Goal: Book appointment/travel/reservation

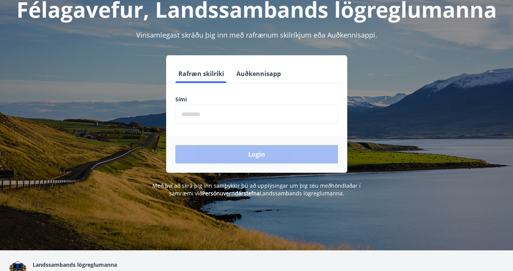
scroll to position [44, 0]
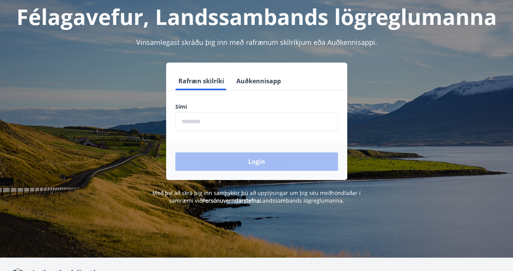
click at [302, 122] on input "phone" at bounding box center [256, 121] width 163 height 19
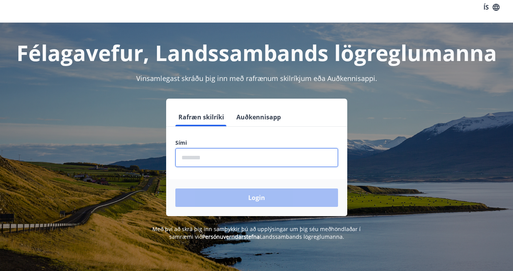
scroll to position [0, 0]
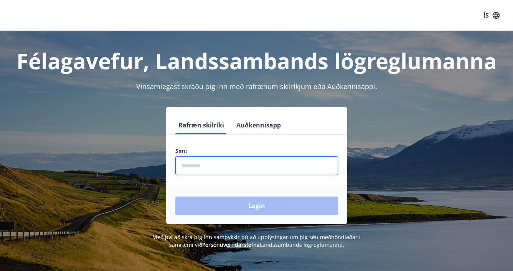
click at [222, 164] on input "phone" at bounding box center [256, 165] width 163 height 19
click at [190, 160] on input "phone" at bounding box center [256, 165] width 163 height 19
click at [127, 166] on div "Rafræn skilríki Auðkennisapp Sími ​ Login" at bounding box center [256, 165] width 494 height 117
click at [190, 156] on input "phone" at bounding box center [256, 165] width 163 height 19
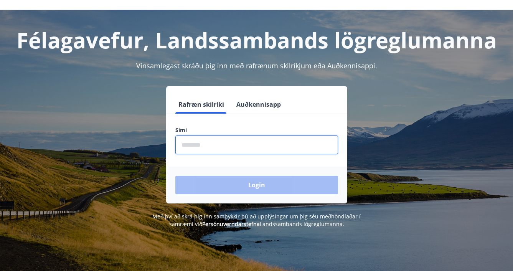
scroll to position [8, 0]
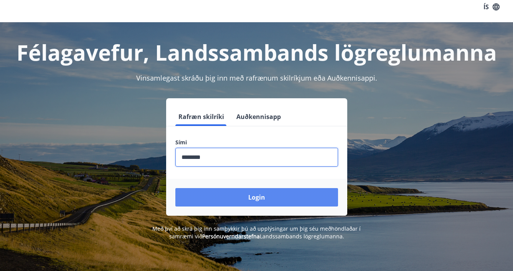
type input "********"
click at [222, 200] on button "Login" at bounding box center [256, 197] width 163 height 18
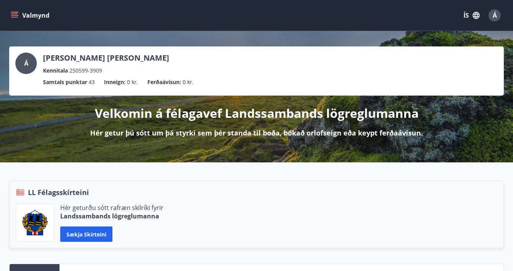
click at [23, 18] on button "Valmynd" at bounding box center [30, 15] width 43 height 14
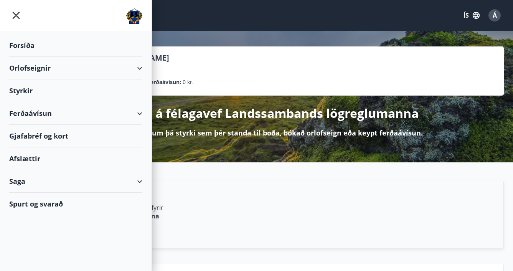
click at [14, 16] on icon "menu" at bounding box center [16, 15] width 14 height 14
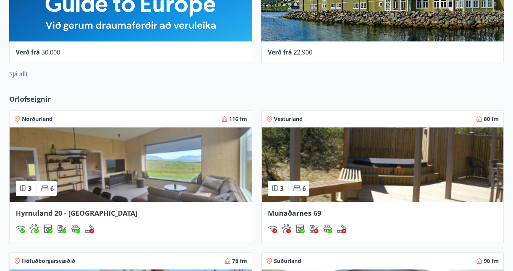
scroll to position [640, 0]
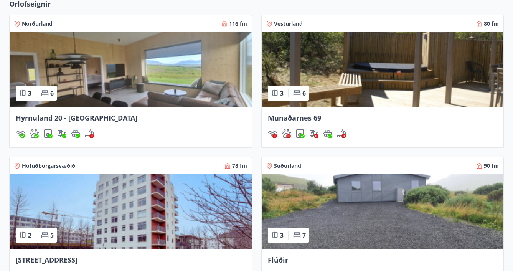
click at [71, 85] on img at bounding box center [131, 69] width 242 height 74
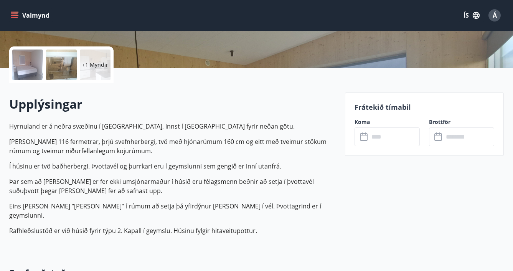
scroll to position [181, 0]
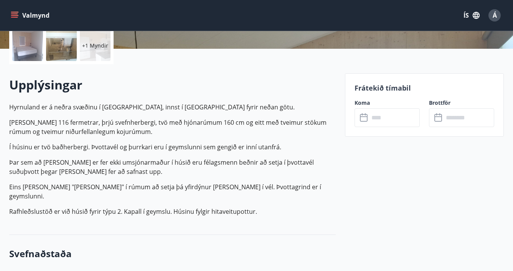
click at [374, 121] on input "text" at bounding box center [394, 117] width 51 height 19
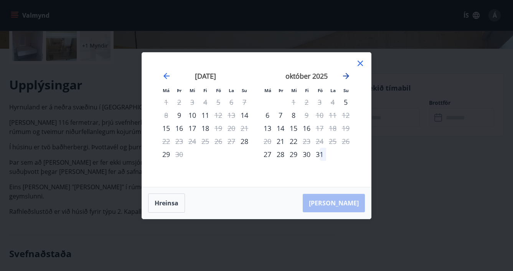
click at [347, 76] on icon "Move forward to switch to the next month." at bounding box center [346, 76] width 6 height 6
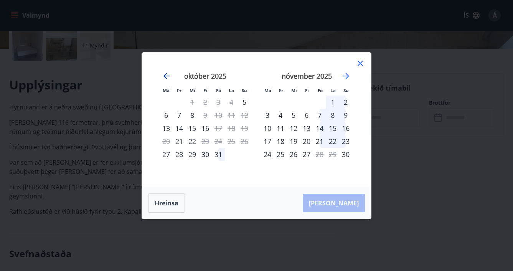
click at [170, 73] on icon "Move backward to switch to the previous month." at bounding box center [166, 75] width 9 height 9
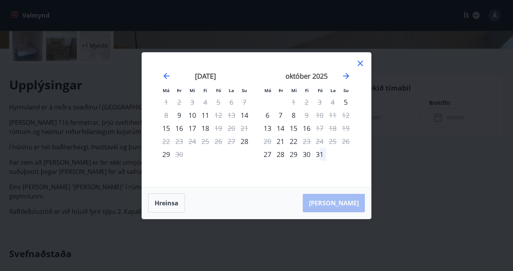
click at [360, 61] on icon at bounding box center [359, 63] width 9 height 9
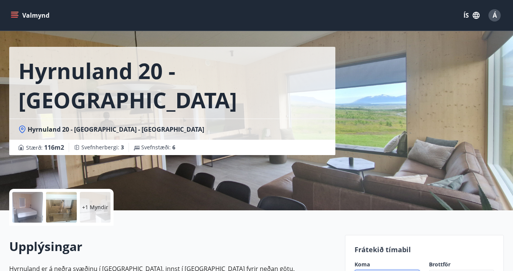
scroll to position [0, 0]
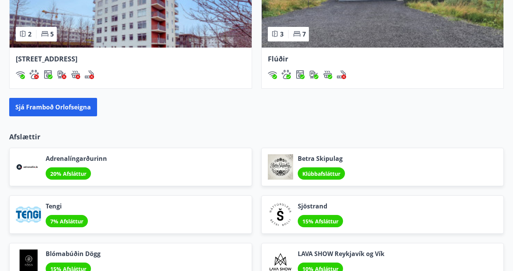
scroll to position [855, 0]
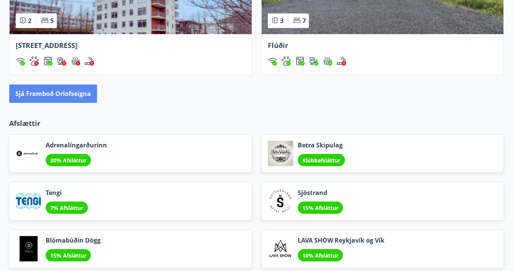
click at [56, 101] on button "Sjá framboð orlofseigna" at bounding box center [53, 93] width 88 height 18
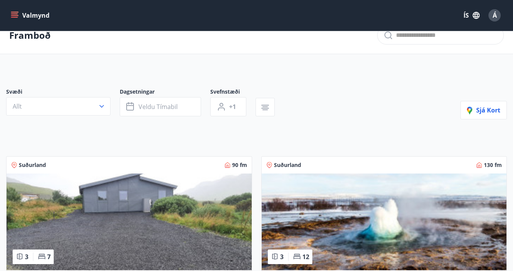
scroll to position [4, 0]
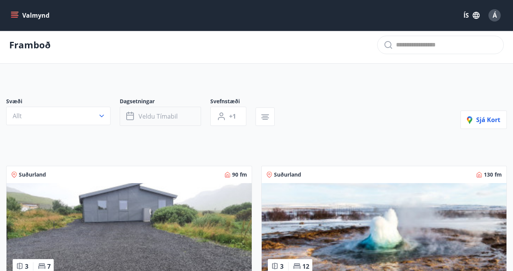
click at [125, 118] on button "Veldu tímabil" at bounding box center [160, 116] width 81 height 19
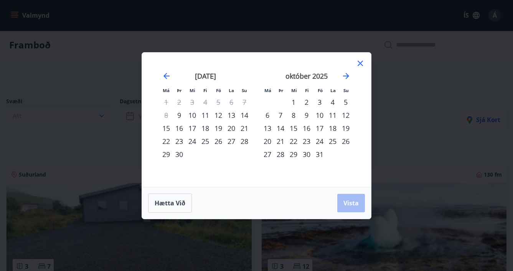
click at [344, 139] on div "26" at bounding box center [345, 141] width 13 height 13
click at [346, 73] on icon "Move forward to switch to the next month." at bounding box center [345, 75] width 9 height 9
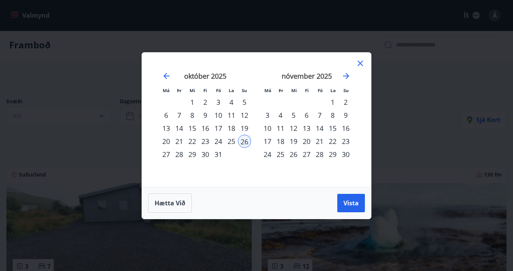
click at [319, 115] on div "7" at bounding box center [319, 115] width 13 height 13
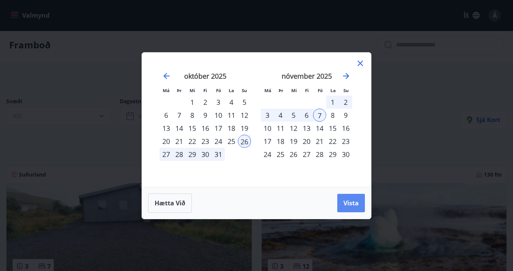
click at [354, 204] on span "Vista" at bounding box center [350, 203] width 15 height 8
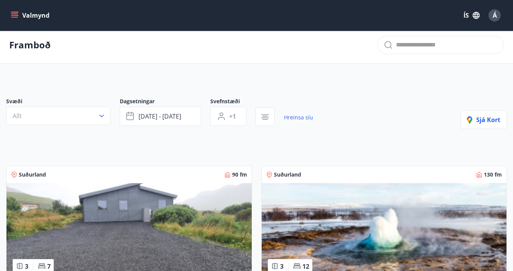
click at [89, 125] on div "Svæði Allt" at bounding box center [62, 111] width 113 height 28
click at [100, 114] on icon "button" at bounding box center [102, 116] width 8 height 8
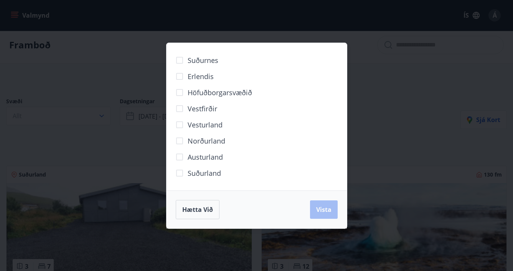
click at [202, 142] on span "Norðurland" at bounding box center [206, 141] width 38 height 10
click at [336, 208] on button "Vista" at bounding box center [324, 209] width 28 height 18
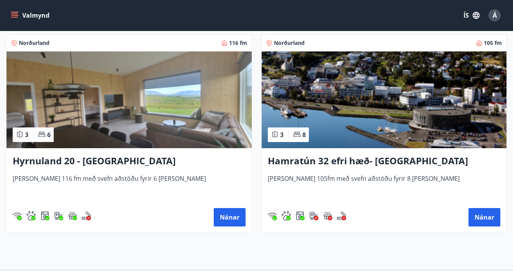
scroll to position [147, 0]
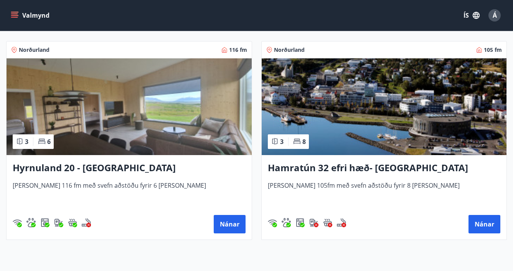
click at [314, 169] on h3 "Hamratún 32 efri hæð- Akureyri" at bounding box center [384, 168] width 233 height 14
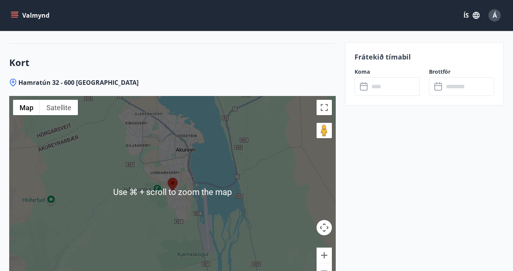
scroll to position [1087, 0]
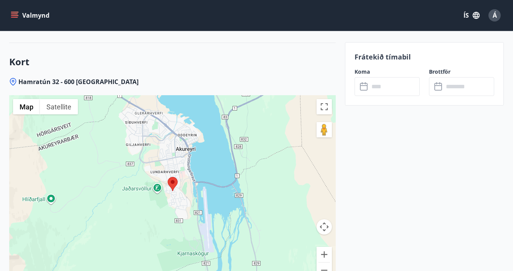
scroll to position [1077, 0]
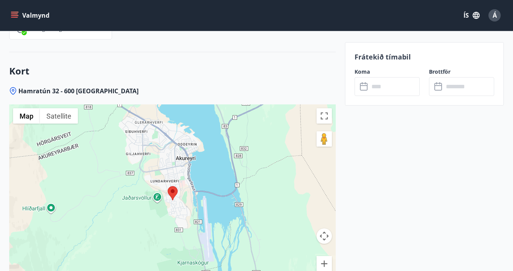
click at [379, 84] on input "text" at bounding box center [394, 86] width 51 height 19
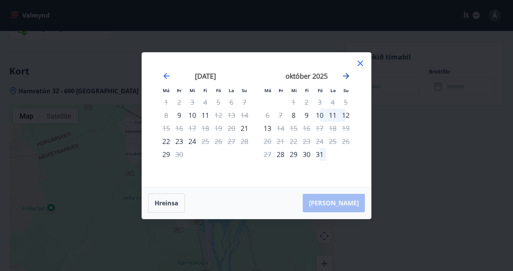
click at [345, 76] on icon "Move forward to switch to the next month." at bounding box center [345, 75] width 9 height 9
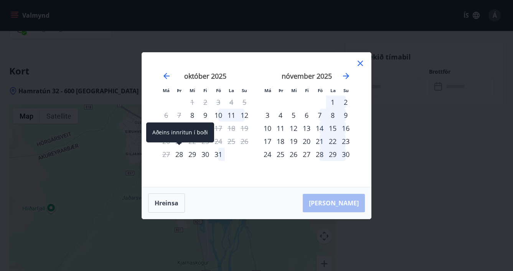
click at [182, 155] on div "28" at bounding box center [179, 154] width 13 height 13
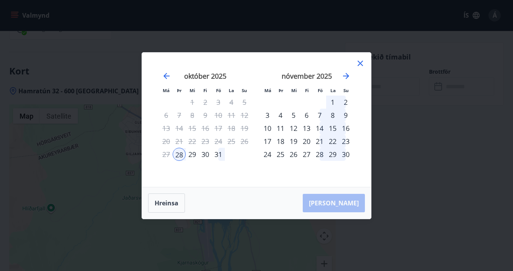
click at [321, 113] on div "7" at bounding box center [319, 115] width 13 height 13
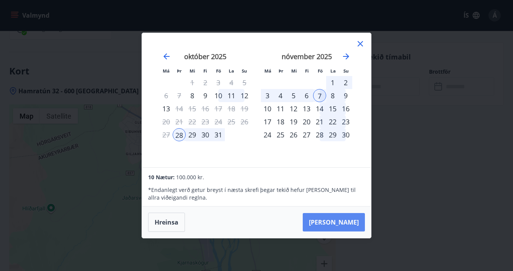
click at [338, 214] on button "Taka Frá" at bounding box center [334, 222] width 62 height 18
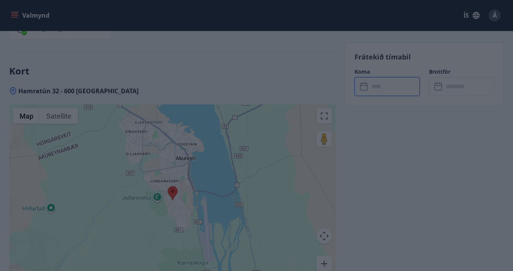
type input "******"
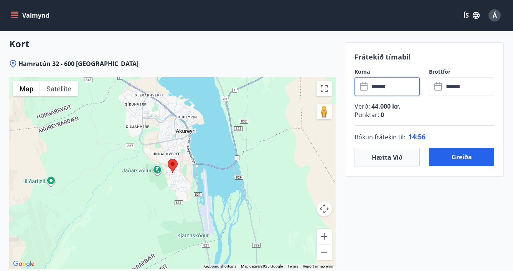
scroll to position [1104, 0]
click at [385, 155] on button "Hætta við" at bounding box center [386, 157] width 65 height 19
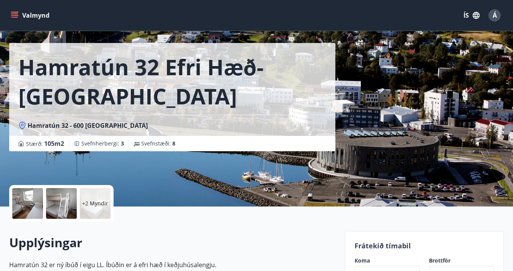
scroll to position [0, 0]
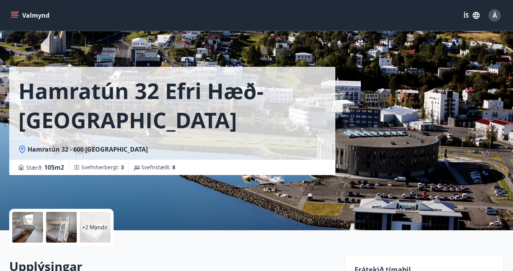
click at [488, 17] on div "Á" at bounding box center [494, 15] width 12 height 12
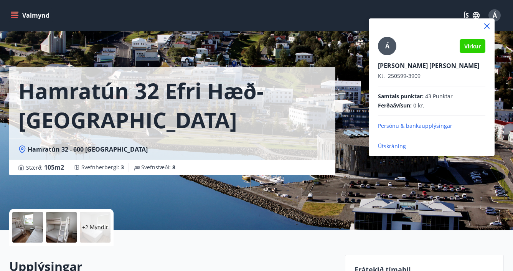
click at [387, 146] on p "Útskráning" at bounding box center [431, 146] width 107 height 8
